Goal: Use online tool/utility: Utilize a website feature to perform a specific function

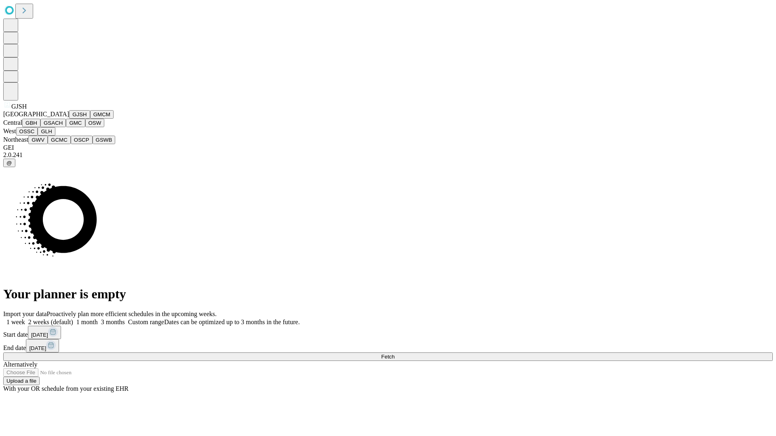
click at [69, 119] on button "GJSH" at bounding box center [79, 114] width 21 height 8
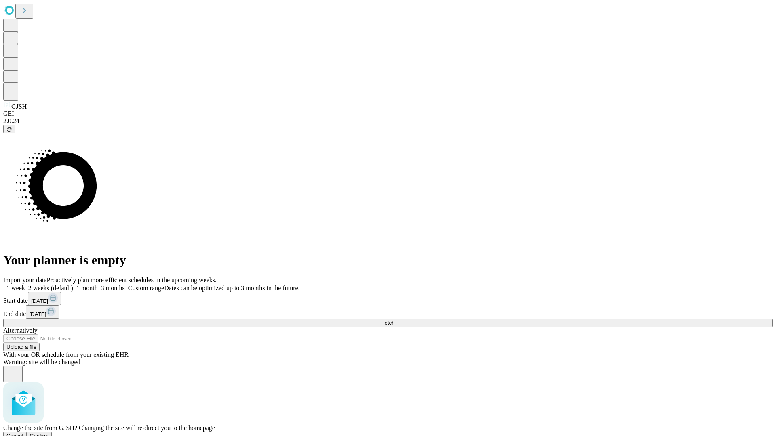
click at [49, 433] on span "Confirm" at bounding box center [39, 436] width 19 height 6
click at [25, 285] on label "1 week" at bounding box center [14, 288] width 22 height 7
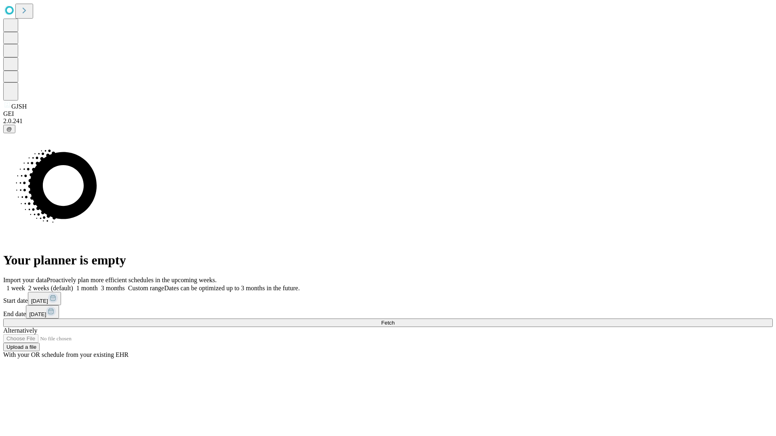
click at [394, 320] on span "Fetch" at bounding box center [387, 323] width 13 height 6
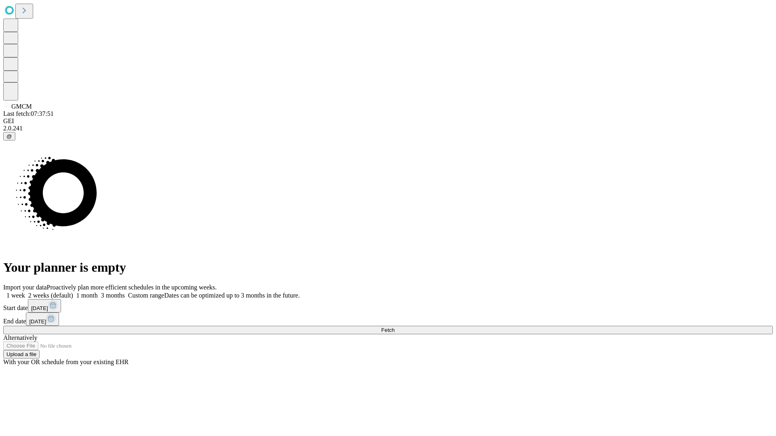
click at [394, 327] on span "Fetch" at bounding box center [387, 330] width 13 height 6
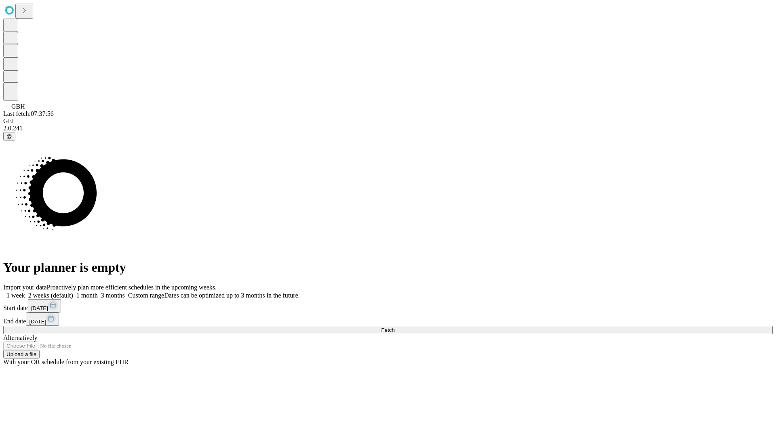
click at [25, 292] on label "1 week" at bounding box center [14, 295] width 22 height 7
click at [394, 327] on span "Fetch" at bounding box center [387, 330] width 13 height 6
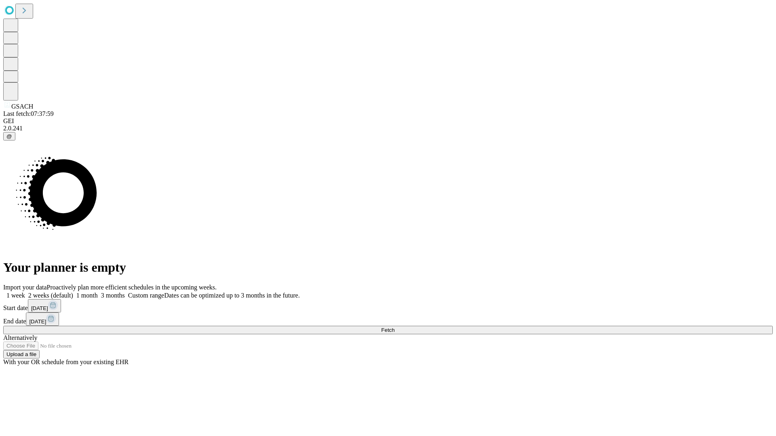
click at [25, 292] on label "1 week" at bounding box center [14, 295] width 22 height 7
click at [394, 327] on span "Fetch" at bounding box center [387, 330] width 13 height 6
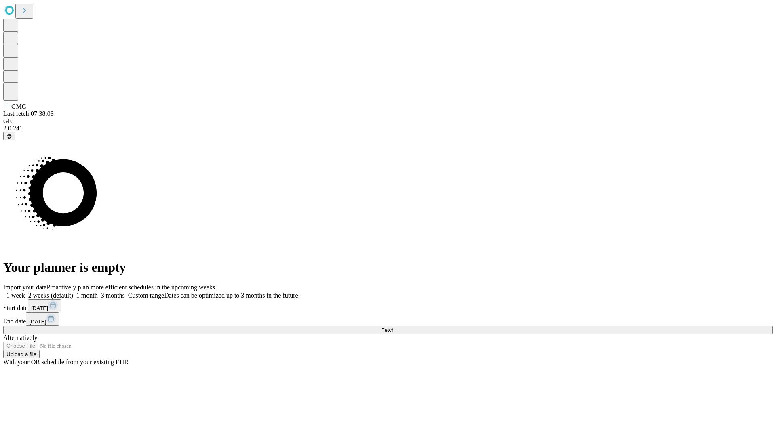
click at [25, 292] on label "1 week" at bounding box center [14, 295] width 22 height 7
click at [394, 327] on span "Fetch" at bounding box center [387, 330] width 13 height 6
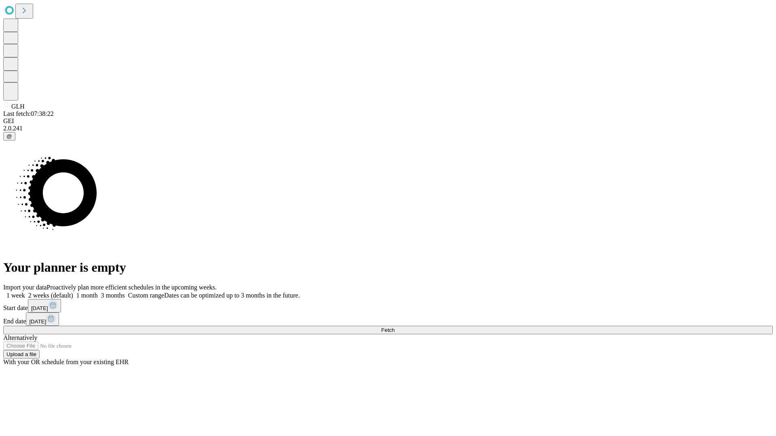
click at [25, 292] on label "1 week" at bounding box center [14, 295] width 22 height 7
click at [394, 327] on span "Fetch" at bounding box center [387, 330] width 13 height 6
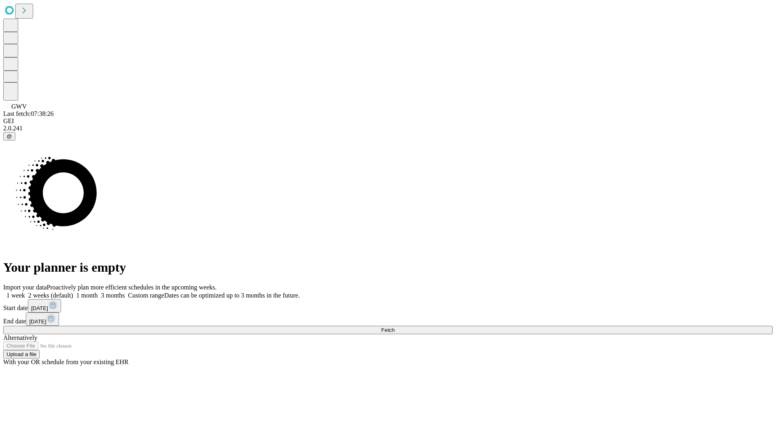
click at [394, 327] on span "Fetch" at bounding box center [387, 330] width 13 height 6
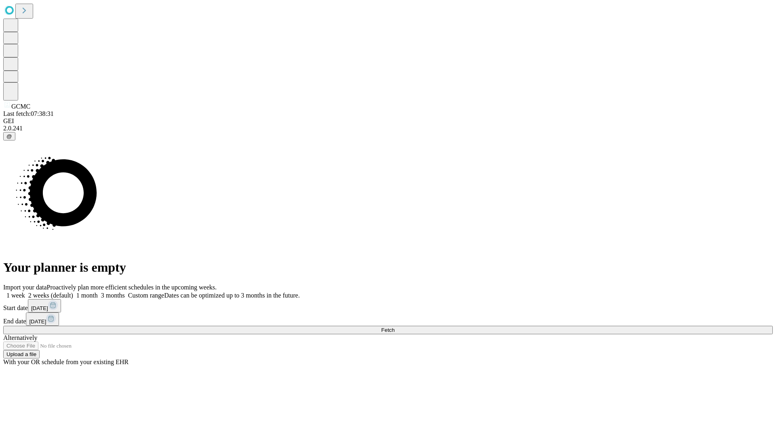
click at [25, 292] on label "1 week" at bounding box center [14, 295] width 22 height 7
click at [394, 327] on span "Fetch" at bounding box center [387, 330] width 13 height 6
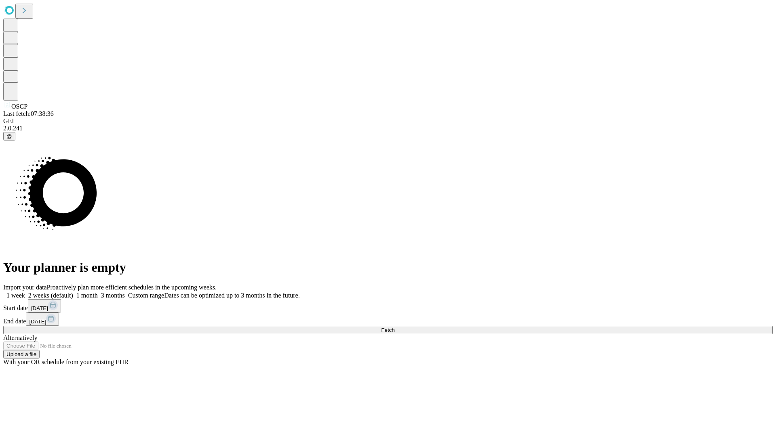
click at [25, 292] on label "1 week" at bounding box center [14, 295] width 22 height 7
click at [394, 327] on span "Fetch" at bounding box center [387, 330] width 13 height 6
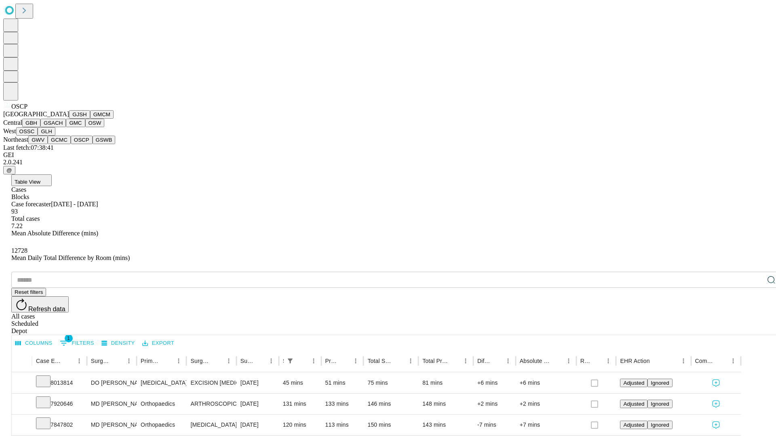
click at [93, 144] on button "GSWB" at bounding box center [104, 140] width 23 height 8
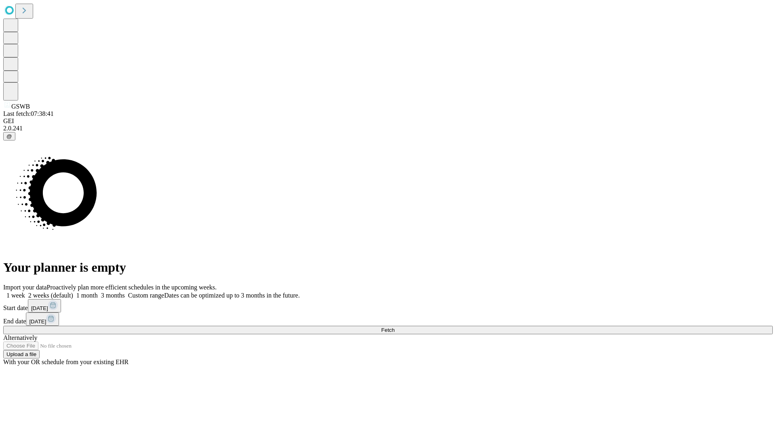
click at [394, 327] on span "Fetch" at bounding box center [387, 330] width 13 height 6
